Goal: Task Accomplishment & Management: Manage account settings

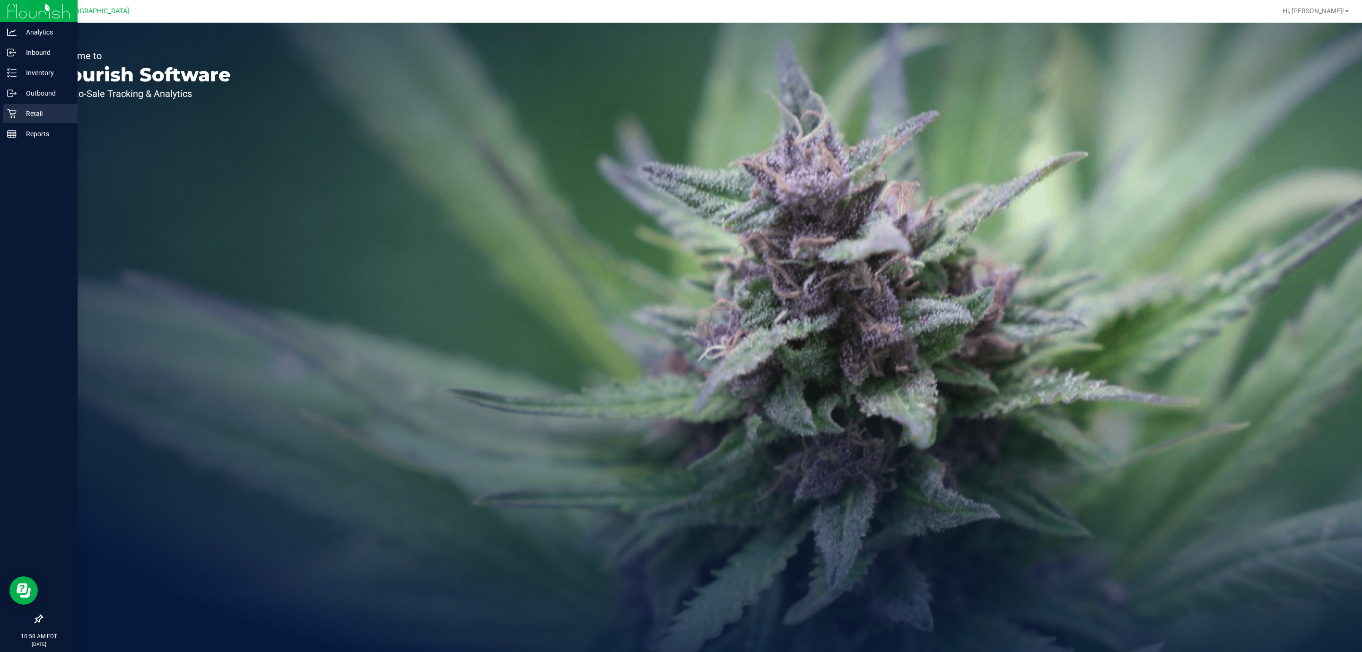
click at [27, 108] on p "Retail" at bounding box center [45, 113] width 57 height 11
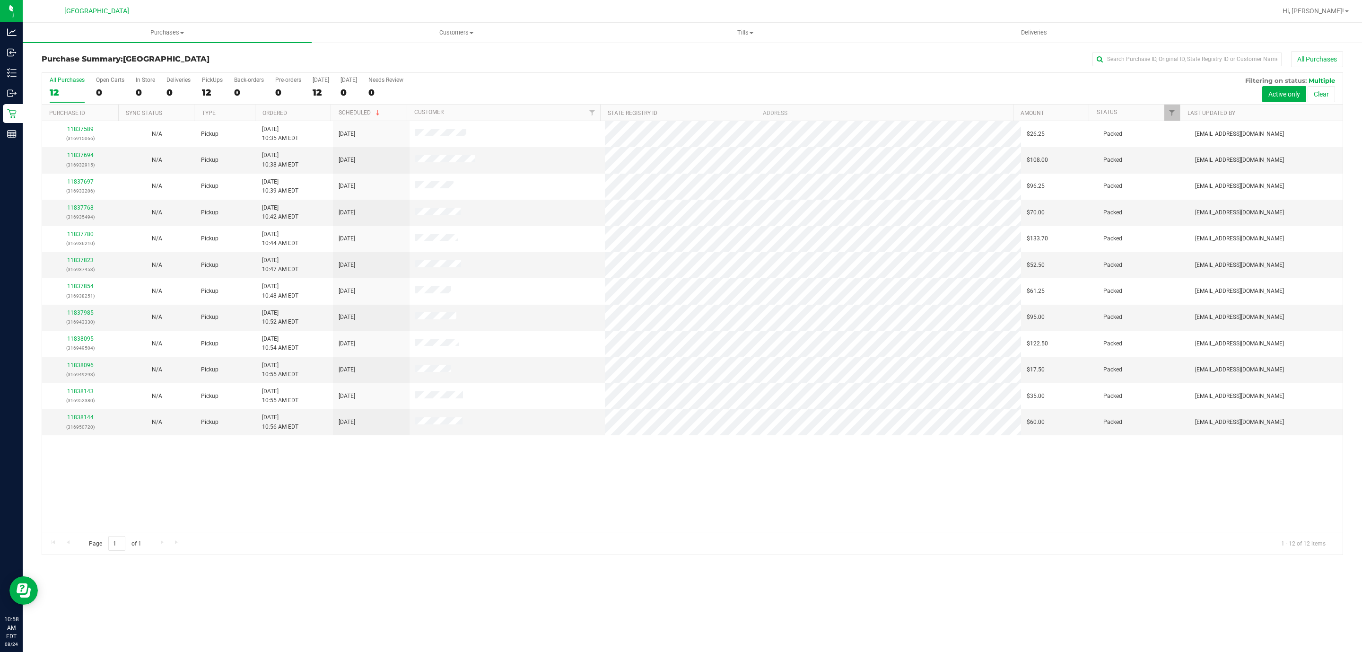
click at [431, 571] on div "Purchases Summary of purchases Fulfillment All purchases Customers All customer…" at bounding box center [693, 337] width 1340 height 629
click at [160, 32] on span "Purchases" at bounding box center [167, 32] width 289 height 9
click at [96, 64] on li "Fulfillment" at bounding box center [167, 68] width 289 height 11
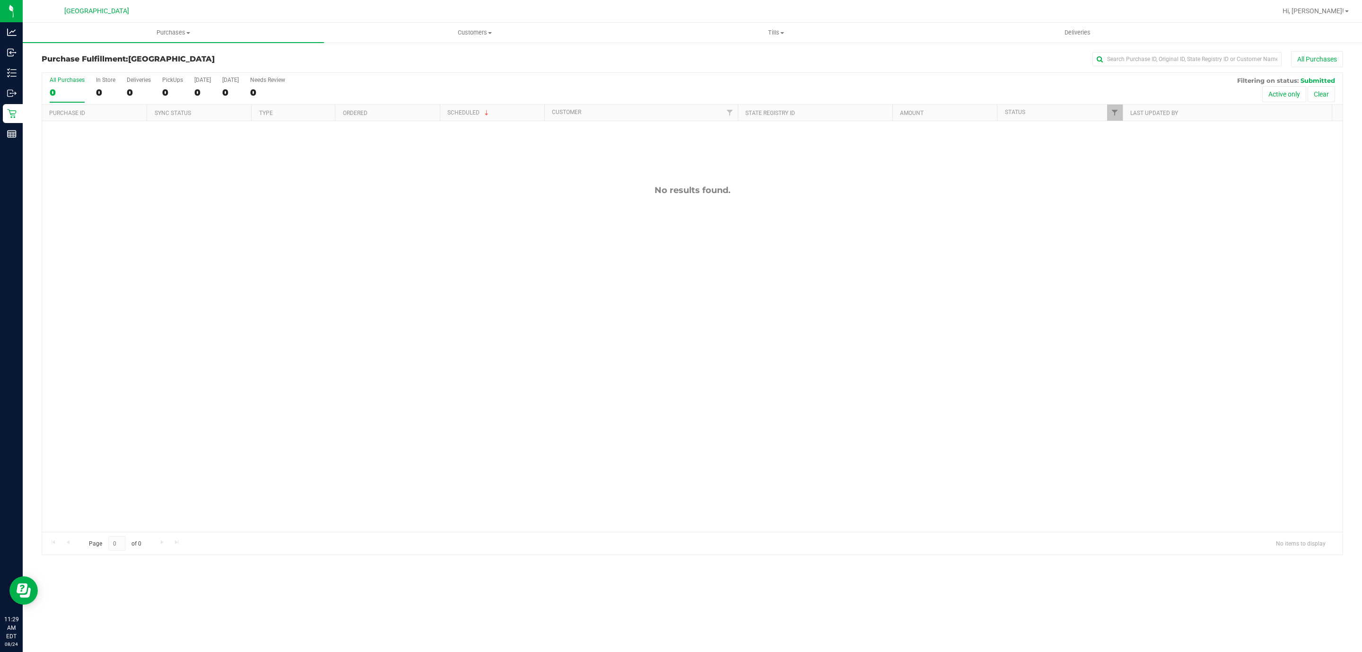
click at [958, 396] on div "No results found." at bounding box center [692, 358] width 1301 height 474
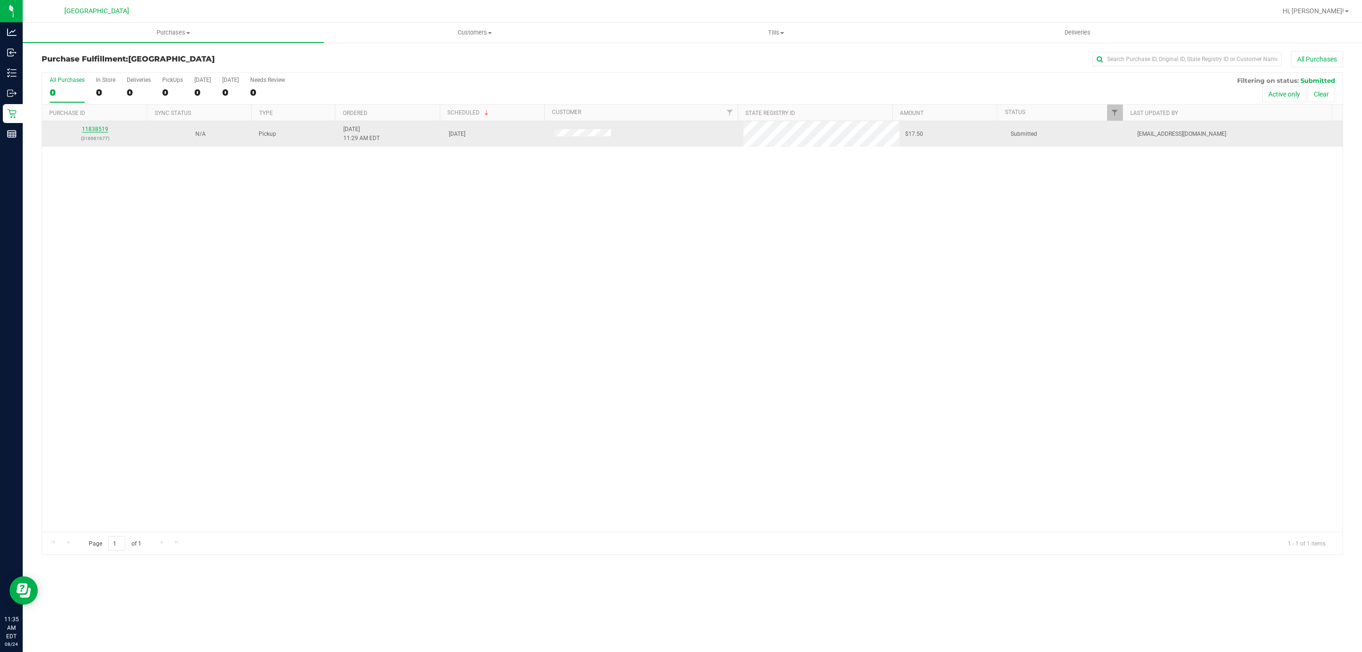
click at [98, 132] on link "11838519" at bounding box center [95, 129] width 26 height 7
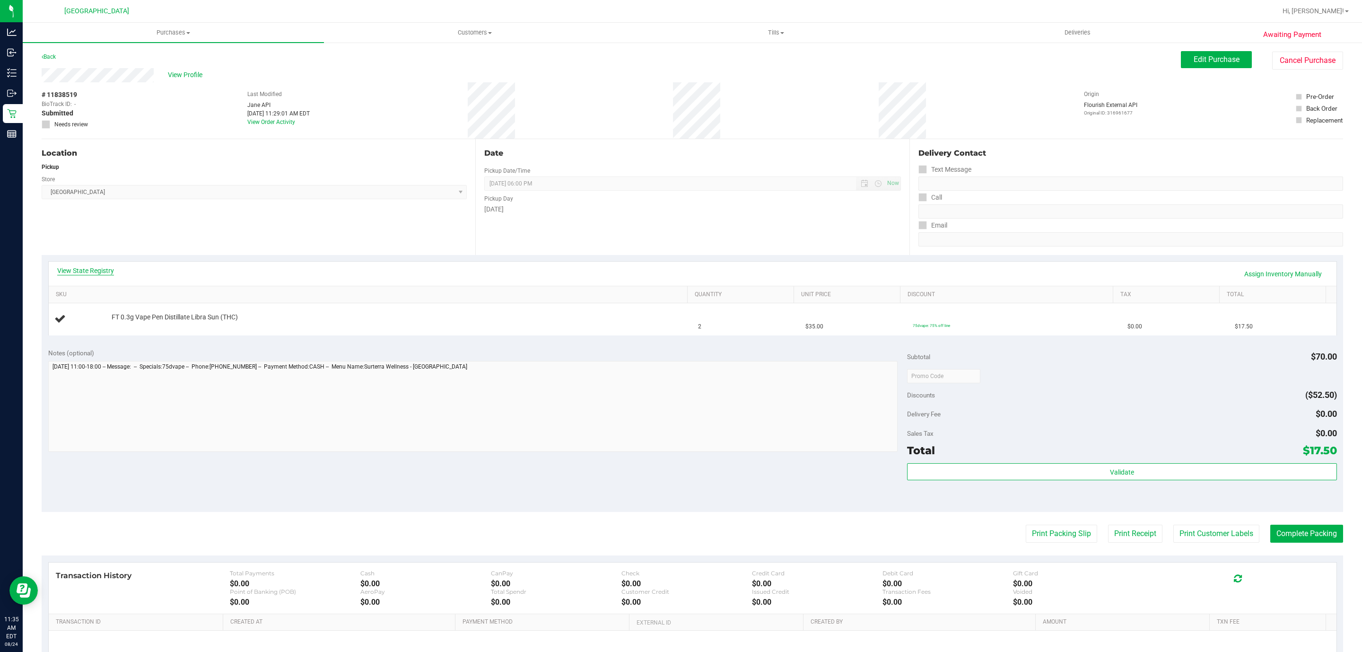
click at [81, 268] on link "View State Registry" at bounding box center [85, 270] width 57 height 9
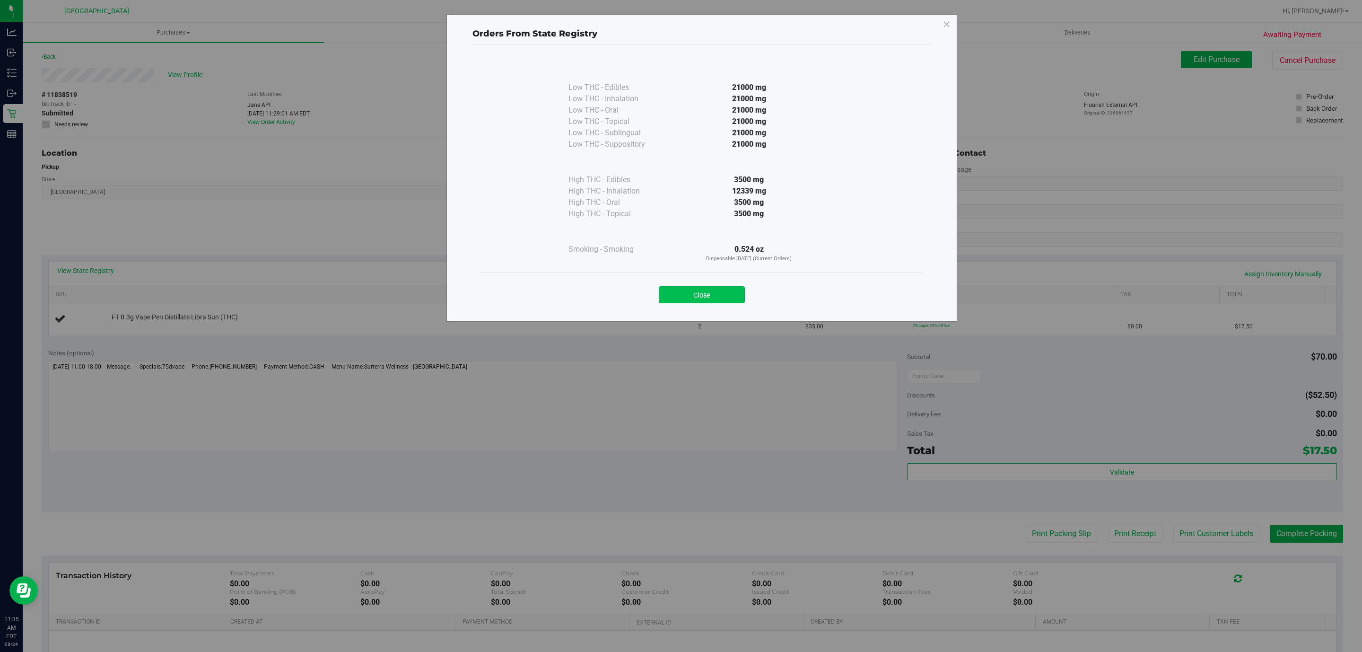
click at [696, 287] on button "Close" at bounding box center [702, 294] width 86 height 17
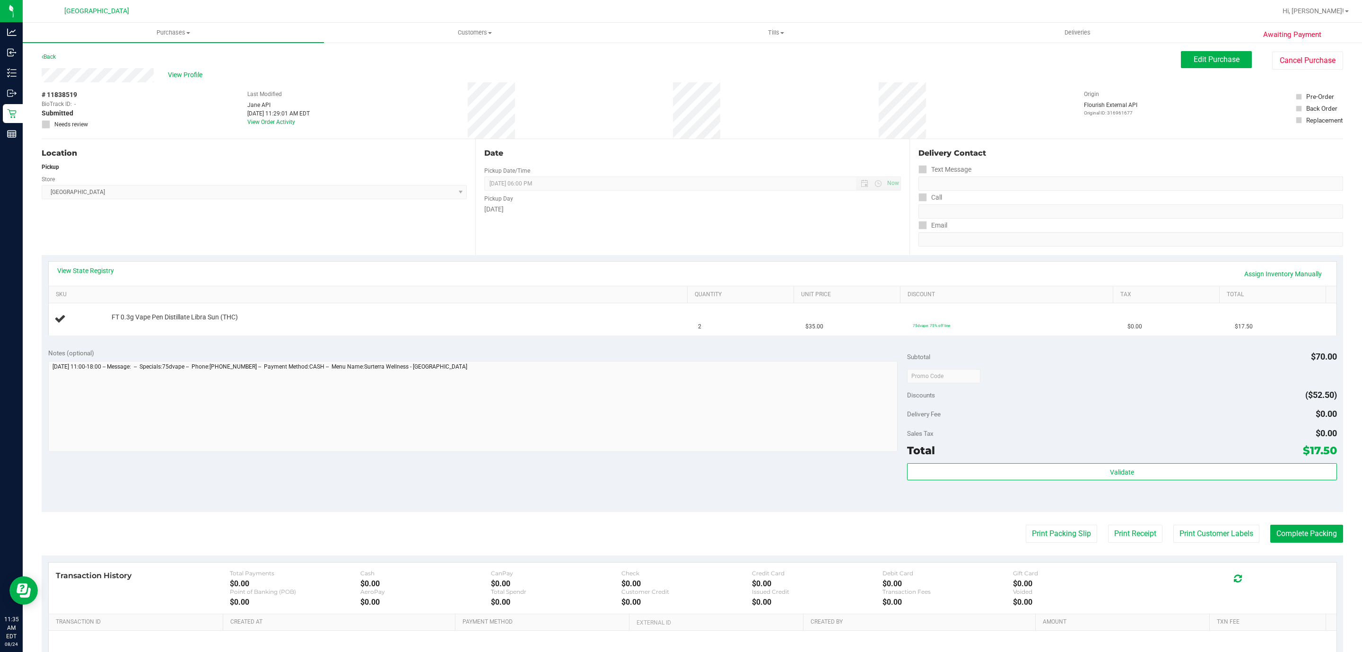
click at [1036, 516] on purchase-details "Back Edit Purchase Cancel Purchase View Profile # 11838519 BioTrack ID: - Submi…" at bounding box center [693, 391] width 1302 height 681
click at [1040, 537] on button "Print Packing Slip" at bounding box center [1061, 534] width 71 height 18
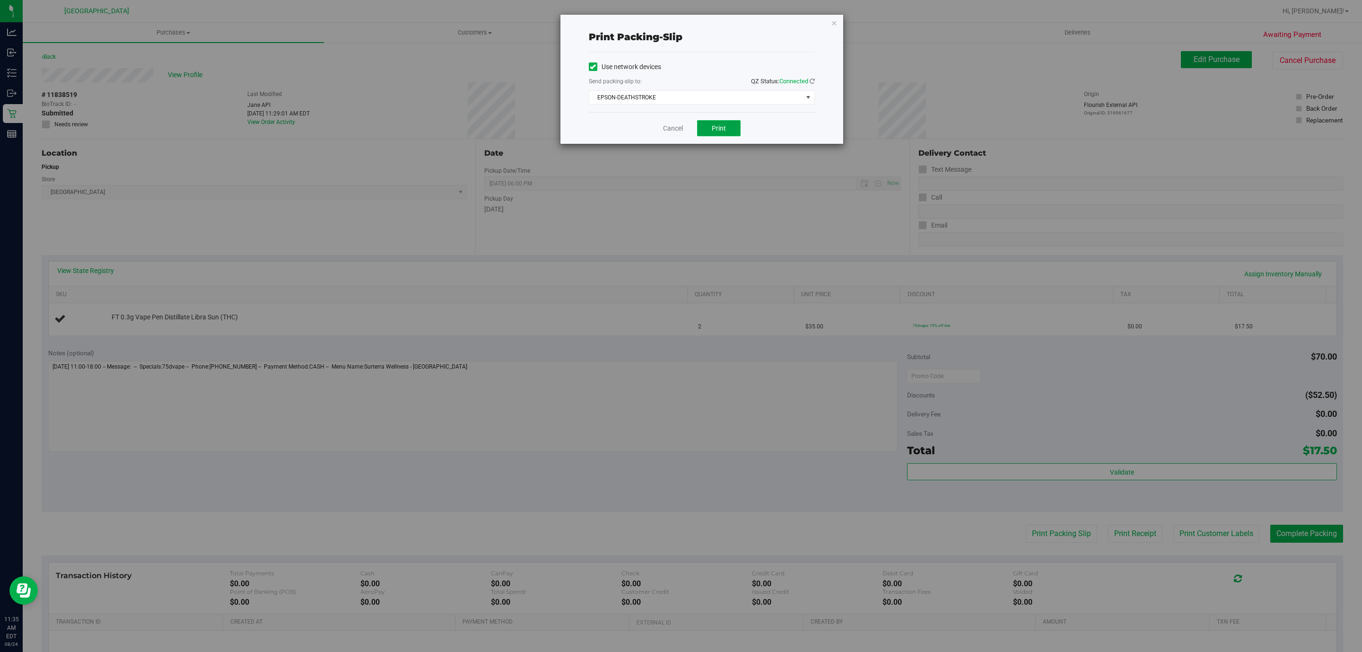
click at [721, 128] on span "Print" at bounding box center [719, 128] width 14 height 8
click at [720, 102] on span "EPSON-DEATHSTROKE" at bounding box center [695, 97] width 213 height 13
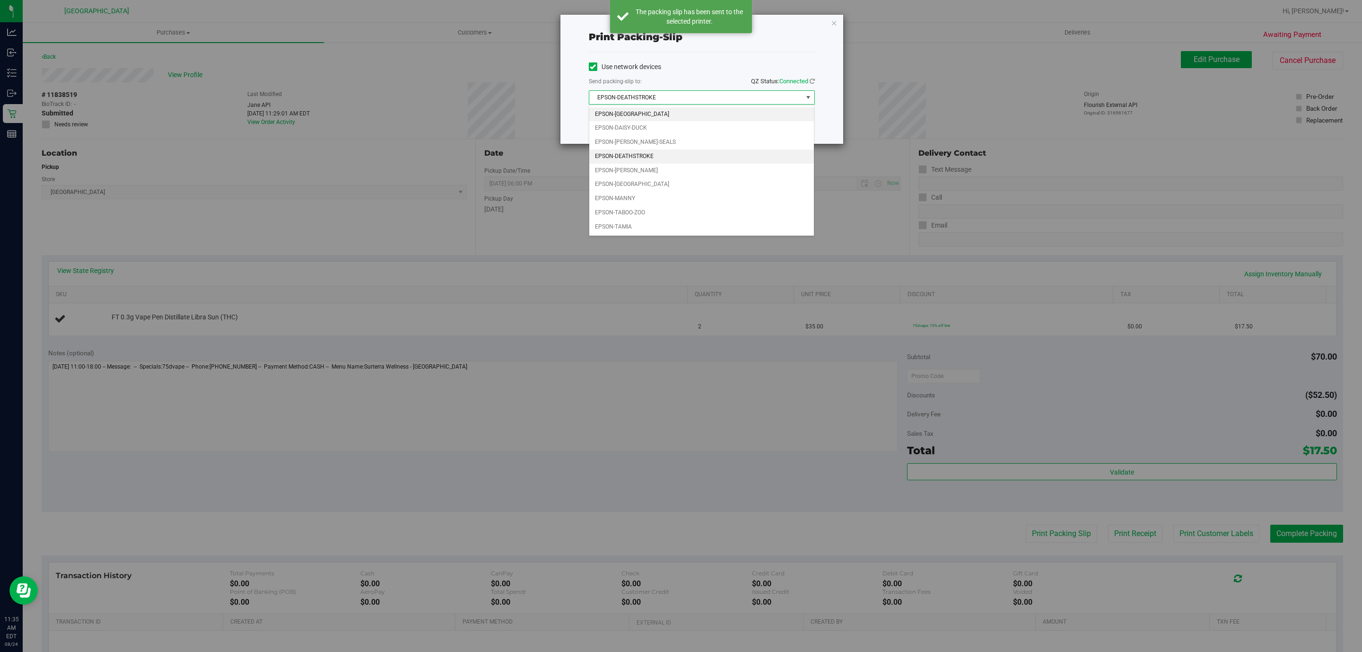
click at [639, 114] on li "EPSON-CYPRUS" at bounding box center [701, 114] width 225 height 14
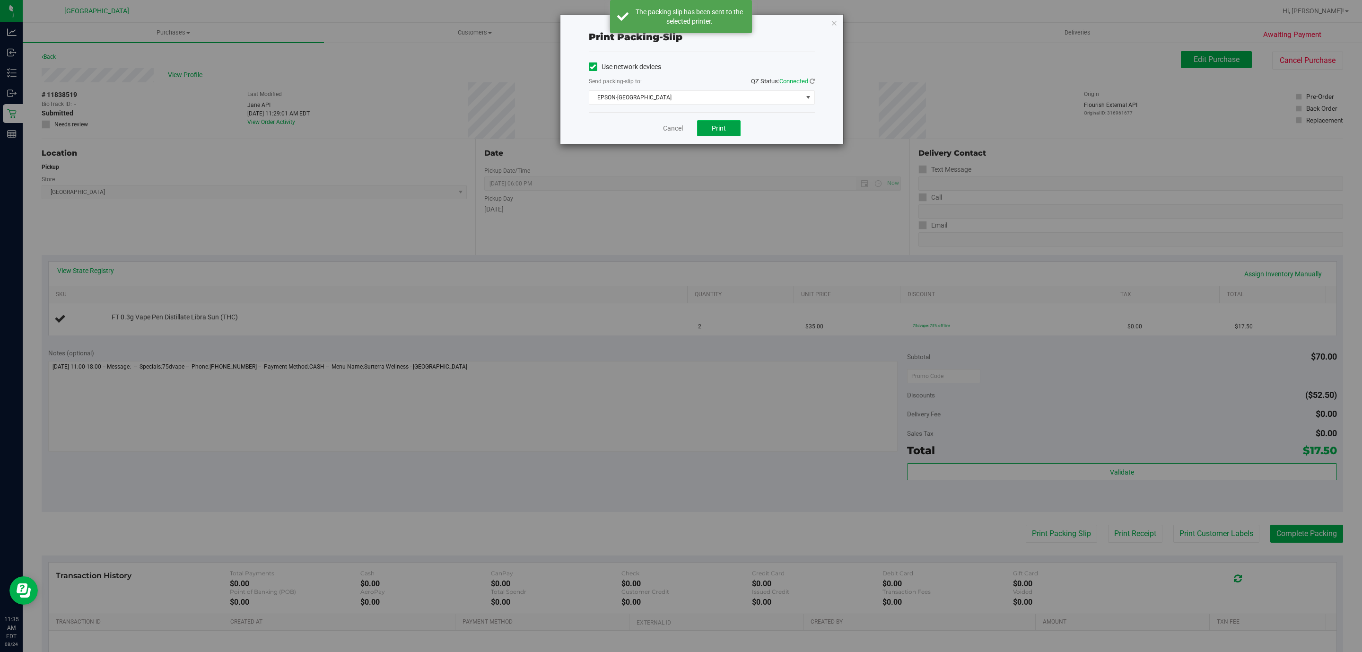
click at [725, 132] on span "Print" at bounding box center [719, 128] width 14 height 8
click at [832, 26] on icon "button" at bounding box center [834, 22] width 7 height 11
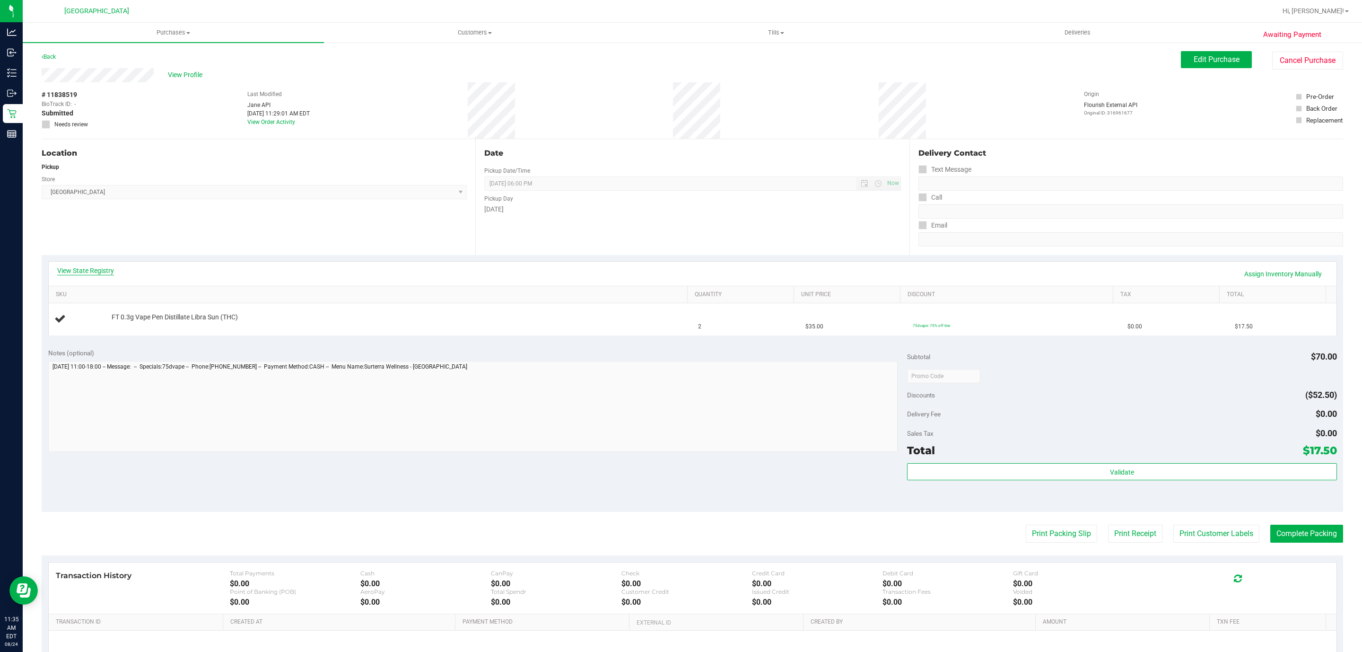
click at [70, 270] on link "View State Registry" at bounding box center [85, 270] width 57 height 9
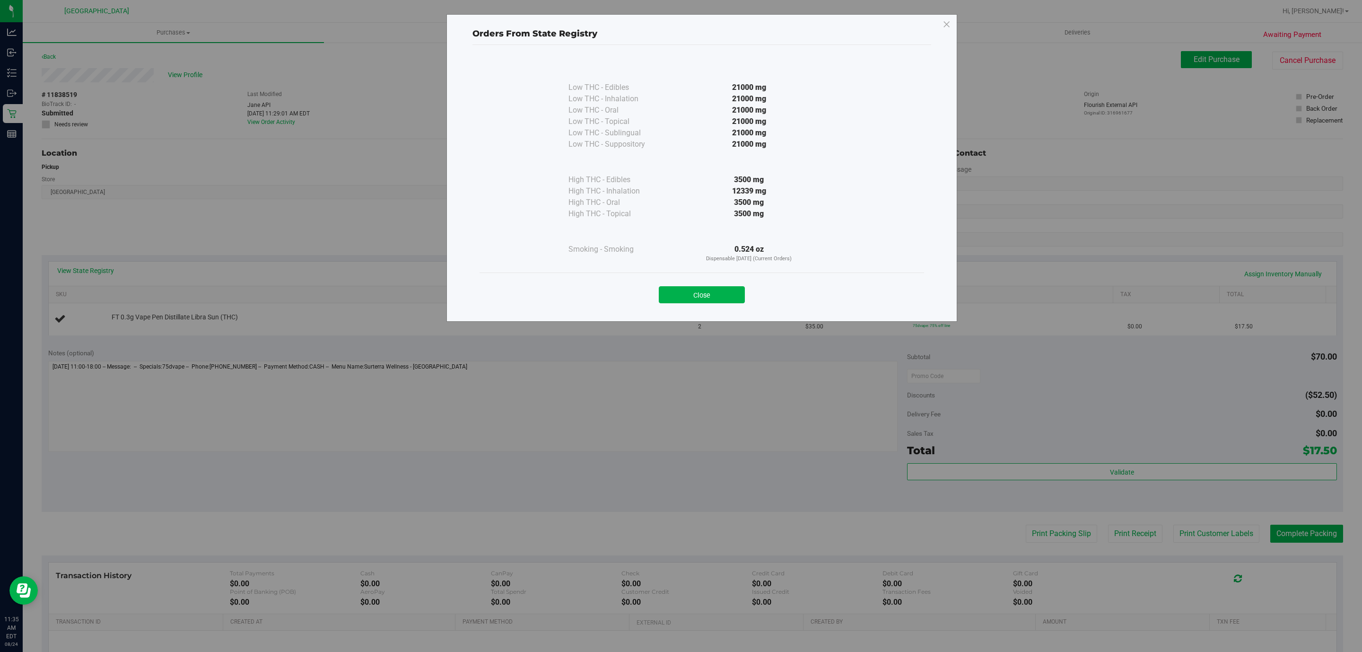
click at [710, 278] on div "Close" at bounding box center [702, 291] width 445 height 38
click at [707, 305] on div "Close" at bounding box center [702, 291] width 445 height 38
click at [702, 296] on button "Close" at bounding box center [702, 294] width 86 height 17
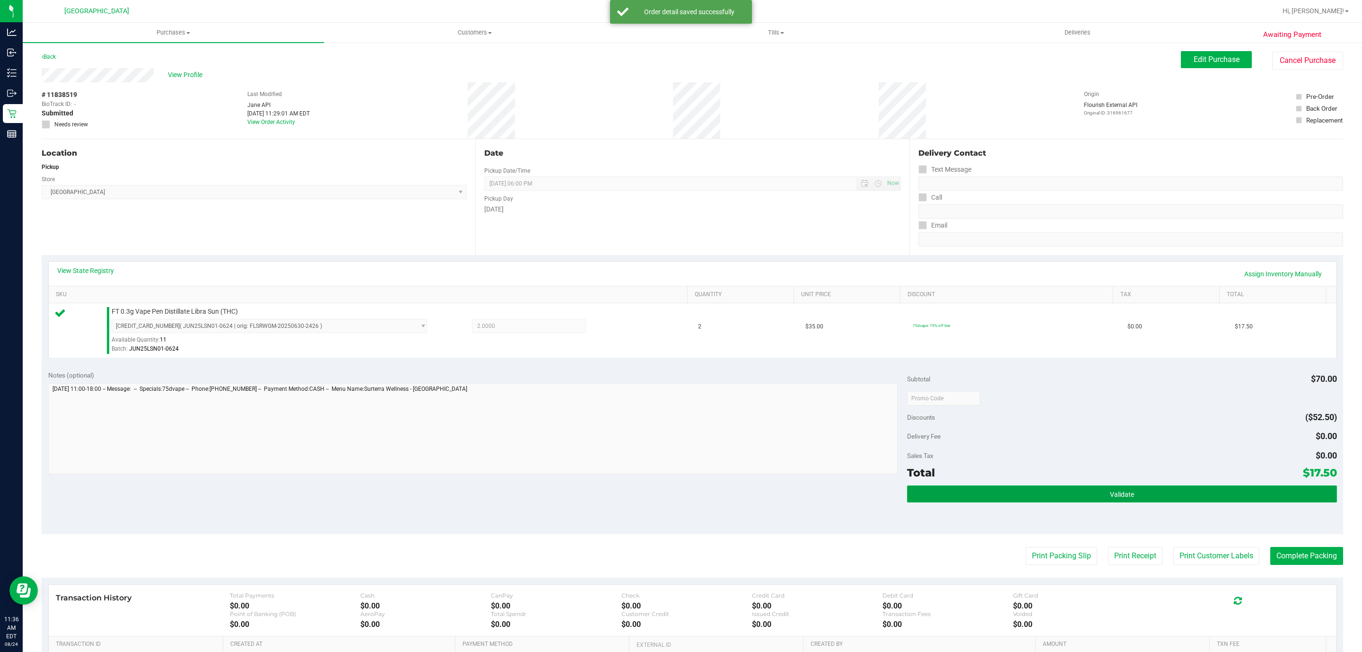
click at [1121, 488] on button "Validate" at bounding box center [1121, 493] width 429 height 17
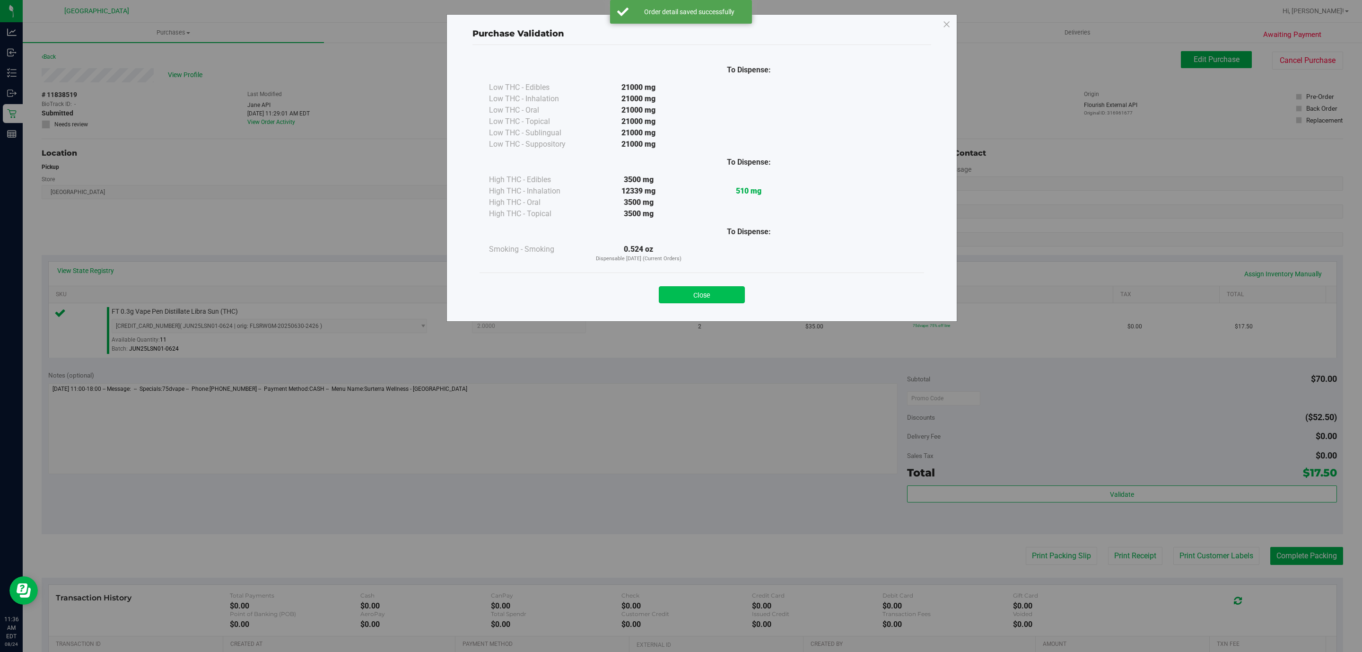
click at [709, 289] on button "Close" at bounding box center [702, 294] width 86 height 17
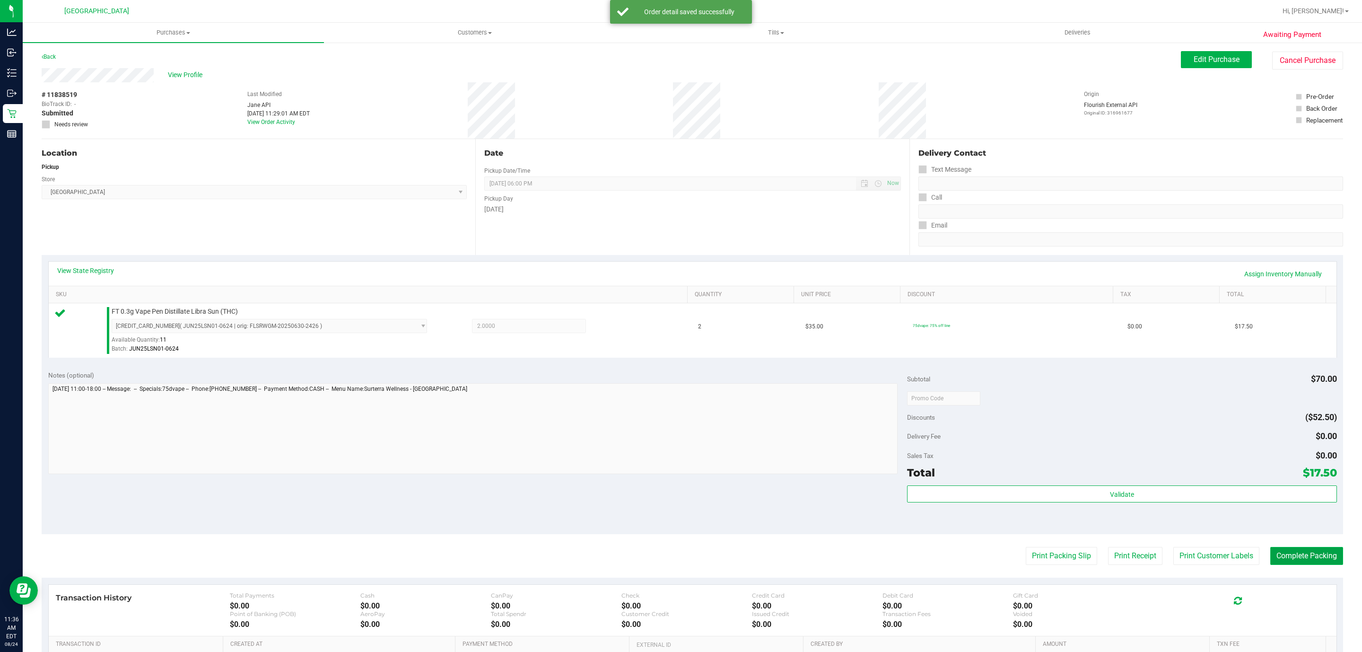
click at [1300, 561] on button "Complete Packing" at bounding box center [1306, 556] width 73 height 18
